Goal: Task Accomplishment & Management: Complete application form

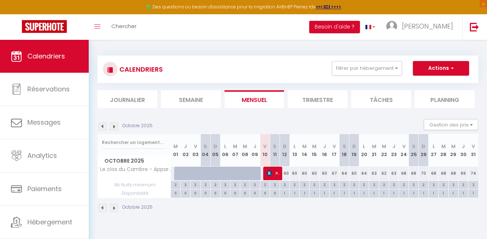
click at [113, 125] on img at bounding box center [114, 126] width 8 height 8
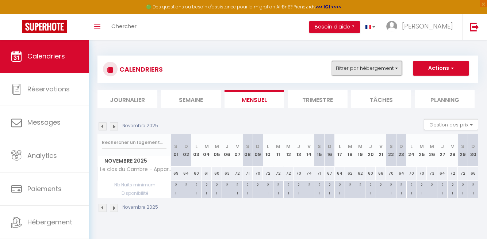
click at [380, 70] on button "Filtrer par hébergement" at bounding box center [367, 68] width 70 height 15
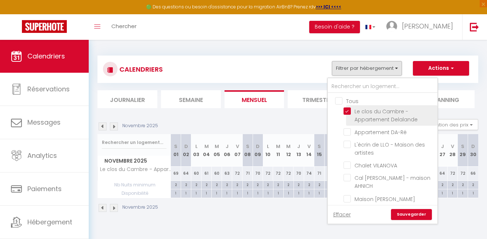
click at [348, 113] on input "Le clos du Cambre - Appartement Delalande" at bounding box center [389, 110] width 91 height 7
checkbox input "false"
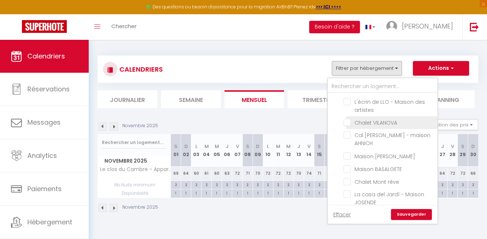
scroll to position [44, 0]
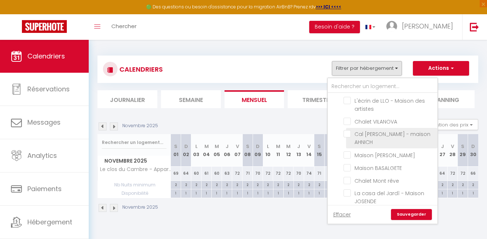
click at [348, 134] on input "Cal [PERSON_NAME] - maison AHNICH" at bounding box center [389, 133] width 91 height 7
checkbox input "true"
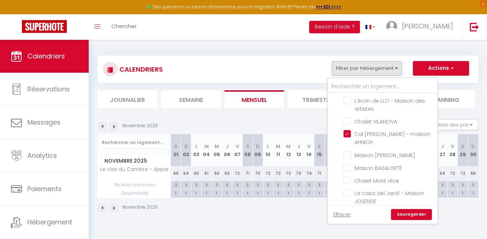
click at [410, 216] on link "Sauvegarder" at bounding box center [411, 214] width 41 height 11
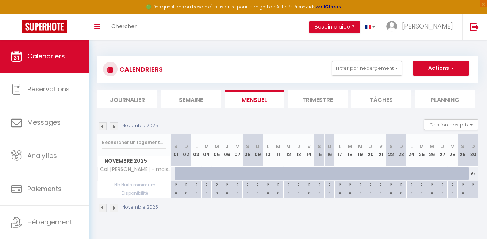
click at [102, 126] on img at bounding box center [103, 126] width 8 height 8
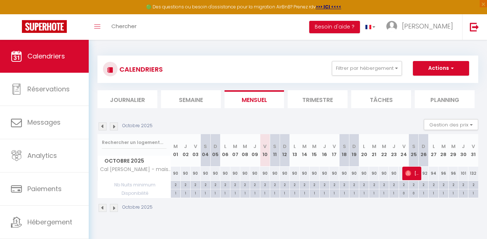
click at [114, 129] on img at bounding box center [114, 126] width 8 height 8
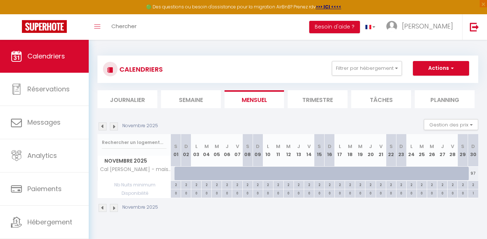
click at [114, 129] on img at bounding box center [114, 126] width 8 height 8
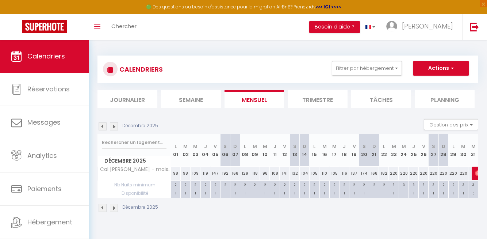
click at [102, 127] on img at bounding box center [103, 126] width 8 height 8
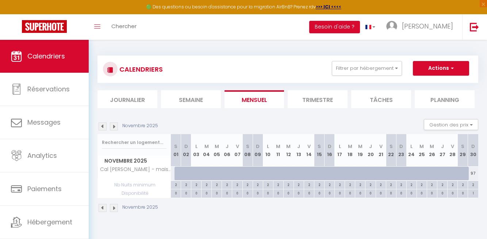
click at [102, 127] on img at bounding box center [103, 126] width 8 height 8
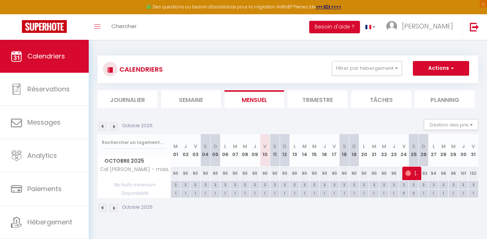
click at [114, 126] on img at bounding box center [114, 126] width 8 height 8
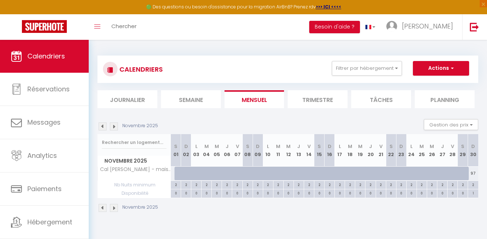
click at [114, 126] on img at bounding box center [114, 126] width 8 height 8
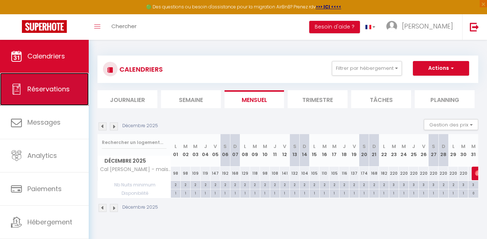
click at [49, 90] on span "Réservations" at bounding box center [48, 88] width 42 height 9
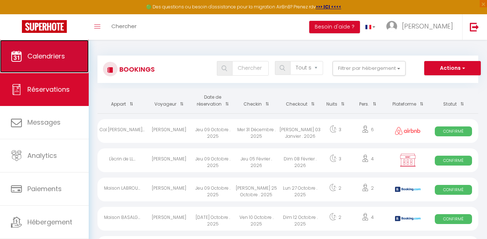
click at [35, 67] on link "Calendriers" at bounding box center [44, 56] width 89 height 33
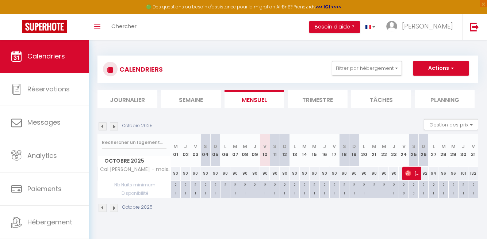
click at [334, 174] on div "90" at bounding box center [334, 174] width 10 height 14
type input "90"
type input "Ven 17 Octobre 2025"
type input "Sam 18 Octobre 2025"
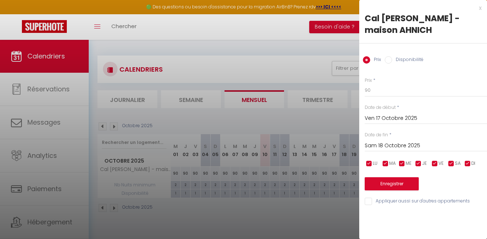
click at [386, 59] on input "Disponibilité" at bounding box center [388, 59] width 7 height 7
radio input "true"
radio input "false"
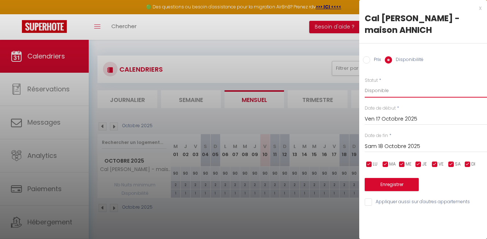
click at [378, 90] on select "Disponible Indisponible" at bounding box center [426, 91] width 122 height 14
select select "0"
click at [386, 146] on input "Sam 18 Octobre 2025" at bounding box center [426, 146] width 122 height 9
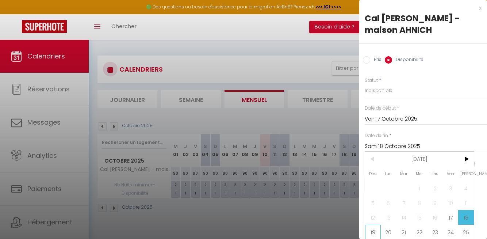
click at [372, 232] on span "19" at bounding box center [373, 232] width 16 height 15
type input "Dim 19 Octobre 2025"
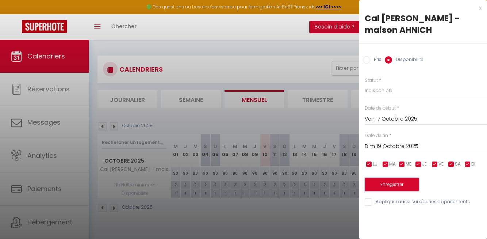
click at [385, 183] on button "Enregistrer" at bounding box center [392, 184] width 54 height 13
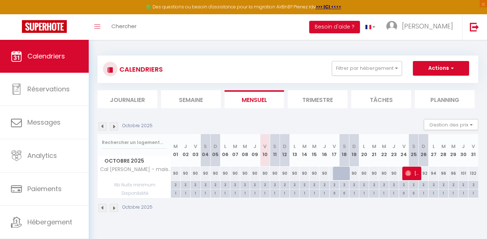
click at [115, 126] on img at bounding box center [114, 126] width 8 height 8
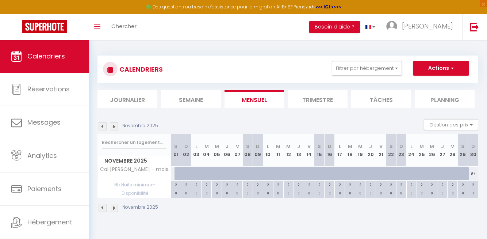
click at [178, 173] on div at bounding box center [180, 174] width 10 height 14
select select "1"
type input "[PERSON_NAME] 01 Novembre 2025"
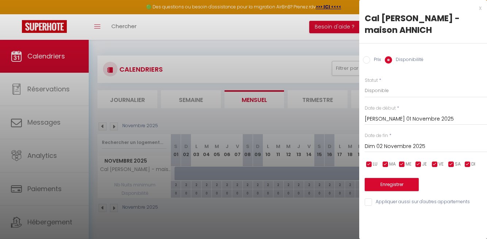
click at [395, 144] on input "Dim 02 Novembre 2025" at bounding box center [426, 146] width 122 height 9
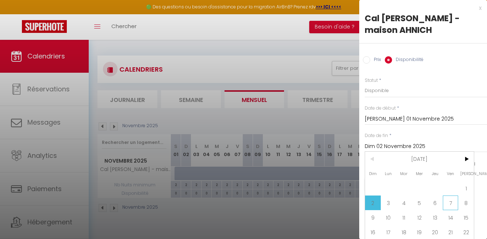
click at [450, 200] on span "7" at bounding box center [451, 202] width 16 height 15
type input "Ven 07 Novembre 2025"
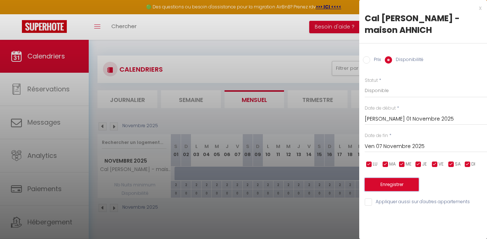
click at [386, 182] on button "Enregistrer" at bounding box center [392, 184] width 54 height 13
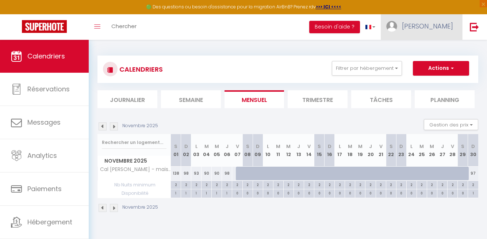
click at [438, 27] on span "[PERSON_NAME]" at bounding box center [427, 26] width 51 height 9
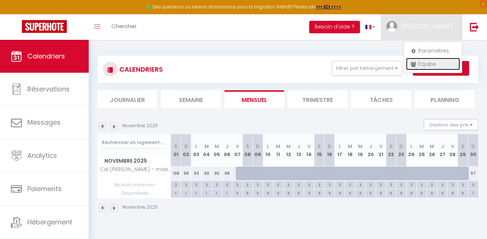
click at [420, 65] on link "Équipe" at bounding box center [433, 64] width 54 height 12
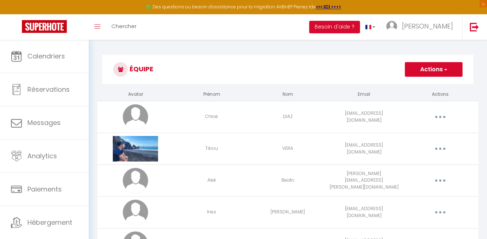
click at [424, 69] on button "Actions" at bounding box center [434, 69] width 58 height 15
click at [413, 86] on link "Ajouter un nouvel utilisateur" at bounding box center [419, 85] width 86 height 9
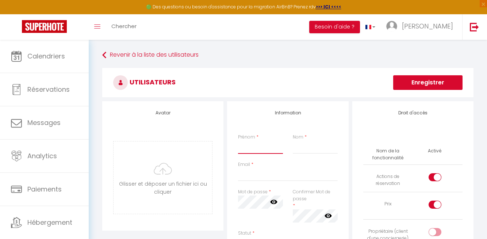
click at [247, 146] on input "Prénom" at bounding box center [260, 147] width 45 height 13
type input "[PERSON_NAME]"
click at [302, 145] on input "Nom" at bounding box center [315, 147] width 45 height 13
type input "AHNICH"
click at [247, 182] on div "Email *" at bounding box center [287, 174] width 109 height 27
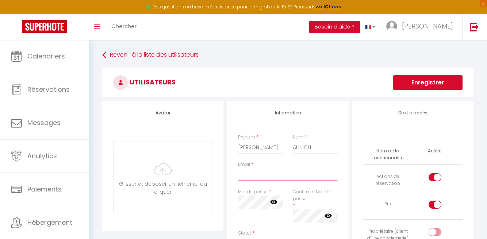
click at [247, 172] on input "Email" at bounding box center [287, 174] width 99 height 13
paste input "[PERSON_NAME][EMAIL_ADDRESS][DOMAIN_NAME]"
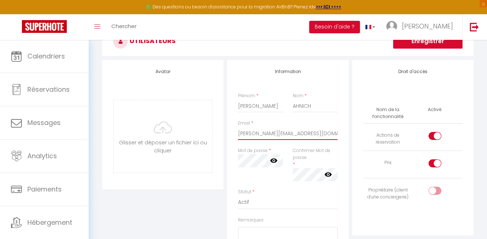
scroll to position [42, 0]
type input "[PERSON_NAME][EMAIL_ADDRESS][DOMAIN_NAME]"
click at [274, 160] on icon at bounding box center [273, 160] width 7 height 4
click at [330, 177] on icon at bounding box center [328, 173] width 7 height 7
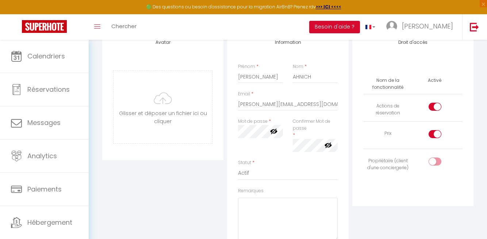
scroll to position [80, 0]
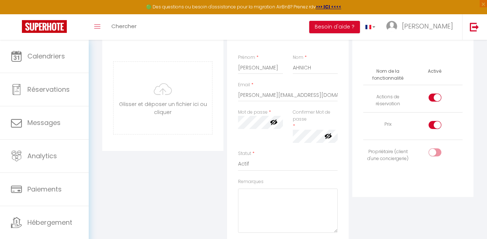
click at [433, 152] on div at bounding box center [435, 152] width 13 height 8
click at [435, 152] on input "checkbox" at bounding box center [441, 153] width 13 height 11
checkbox input "true"
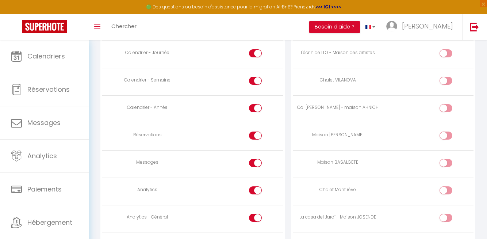
scroll to position [452, 0]
click at [443, 110] on div at bounding box center [446, 110] width 13 height 8
click at [446, 110] on input "checkbox" at bounding box center [452, 111] width 13 height 11
checkbox input "true"
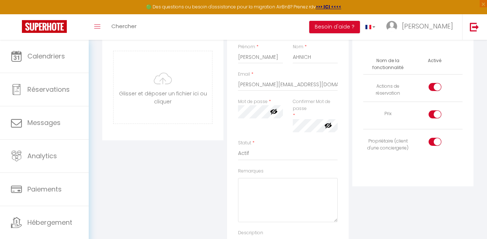
scroll to position [0, 0]
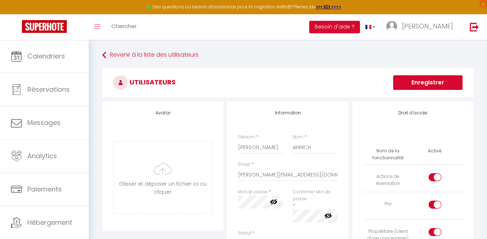
click at [420, 84] on button "Enregistrer" at bounding box center [427, 82] width 69 height 15
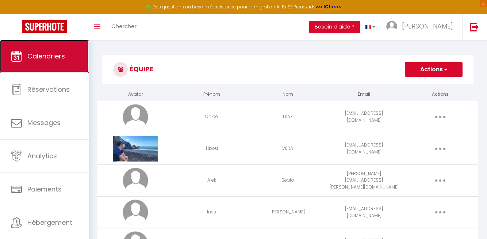
click at [40, 57] on span "Calendriers" at bounding box center [46, 56] width 38 height 9
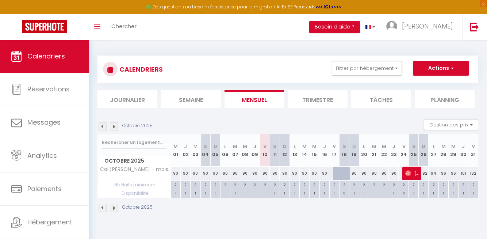
click at [114, 125] on img at bounding box center [114, 126] width 8 height 8
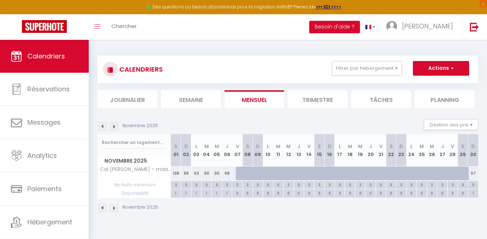
click at [114, 125] on img at bounding box center [114, 126] width 8 height 8
